Goal: Task Accomplishment & Management: Use online tool/utility

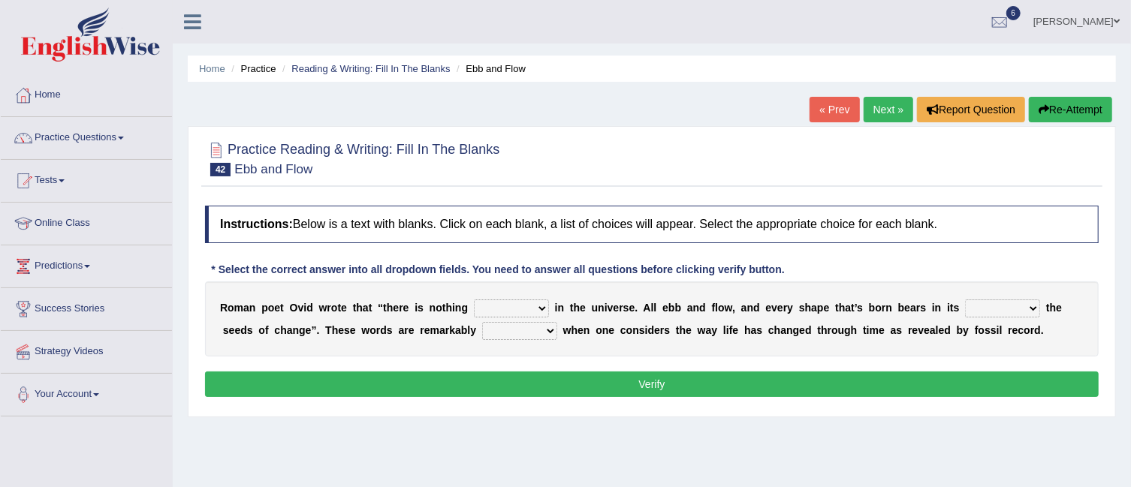
click at [540, 306] on select "orthodox volatile constant cheap" at bounding box center [511, 309] width 75 height 18
select select "constant"
click at [474, 300] on select "orthodox volatile constant cheap" at bounding box center [511, 309] width 75 height 18
click at [1034, 307] on select "heart limb womb brain" at bounding box center [1002, 309] width 75 height 18
select select "womb"
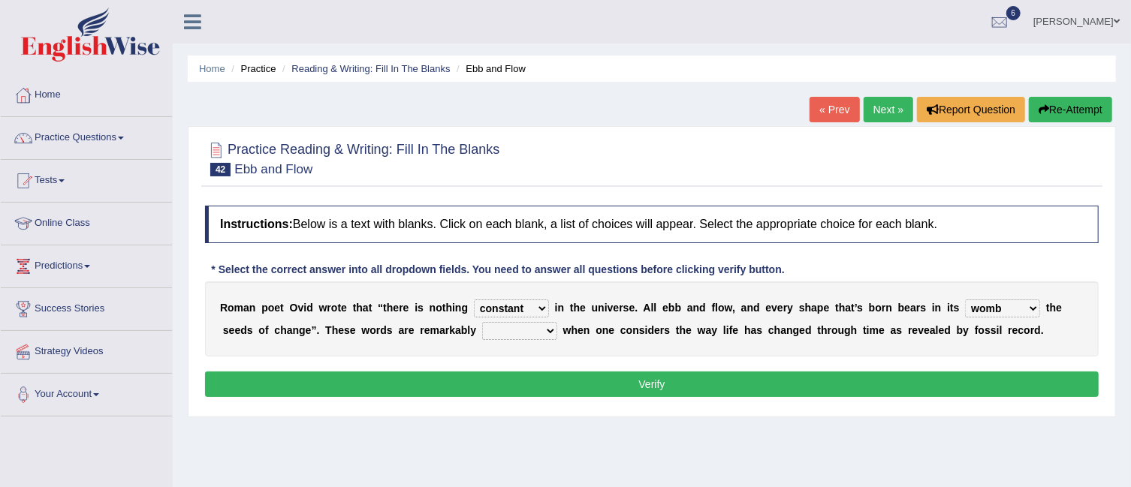
click at [965, 300] on select "heart limb womb brain" at bounding box center [1002, 309] width 75 height 18
click at [545, 333] on select "prevalent detached relevant dominant" at bounding box center [519, 331] width 75 height 18
select select "relevant"
click at [482, 322] on select "prevalent detached relevant dominant" at bounding box center [519, 331] width 75 height 18
click at [520, 387] on button "Verify" at bounding box center [652, 385] width 894 height 26
